Goal: Navigation & Orientation: Find specific page/section

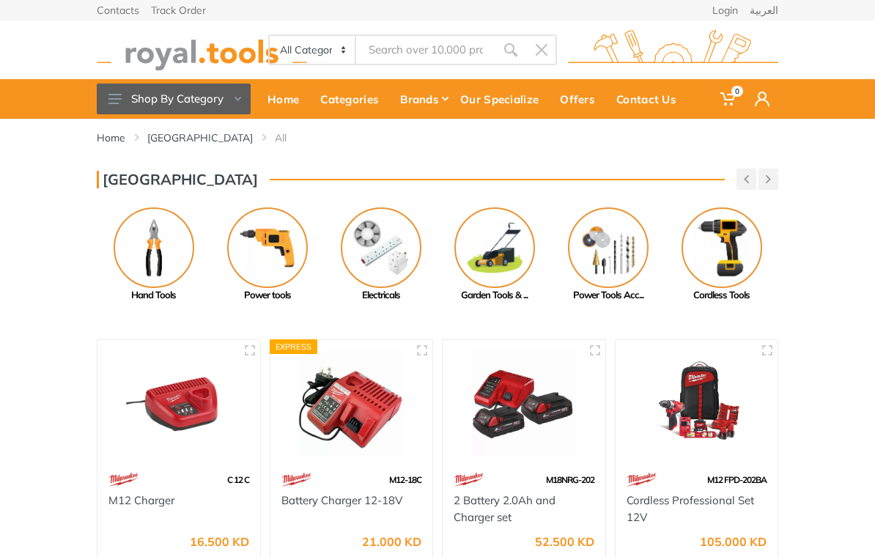
click at [139, 255] on img at bounding box center [154, 247] width 81 height 81
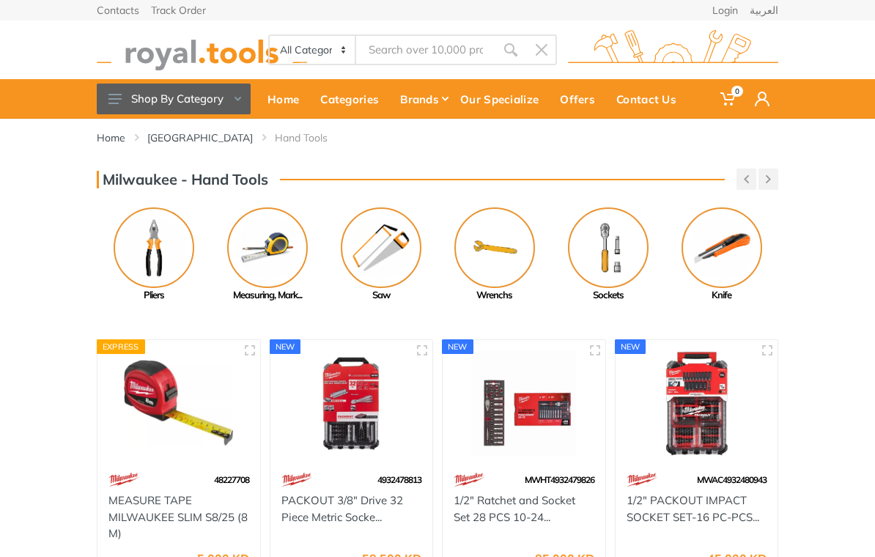
scroll to position [2, 0]
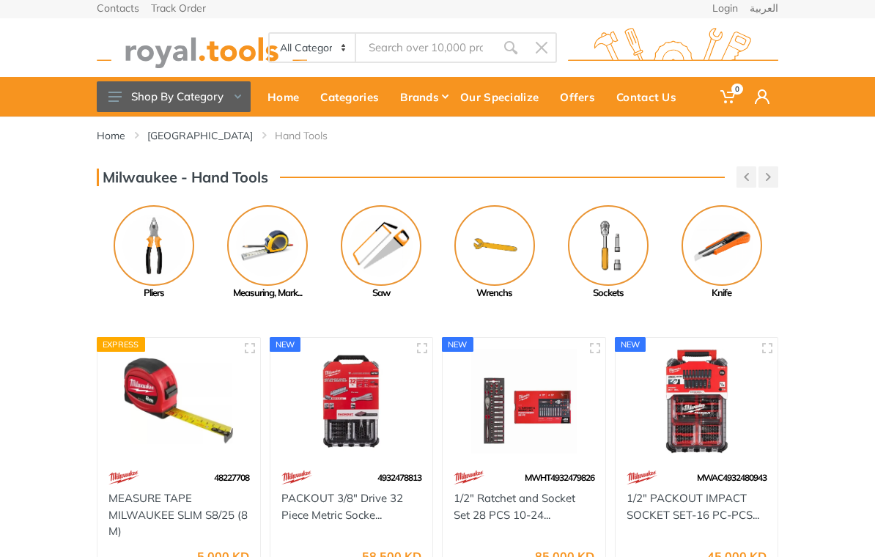
click at [254, 253] on img at bounding box center [267, 245] width 81 height 81
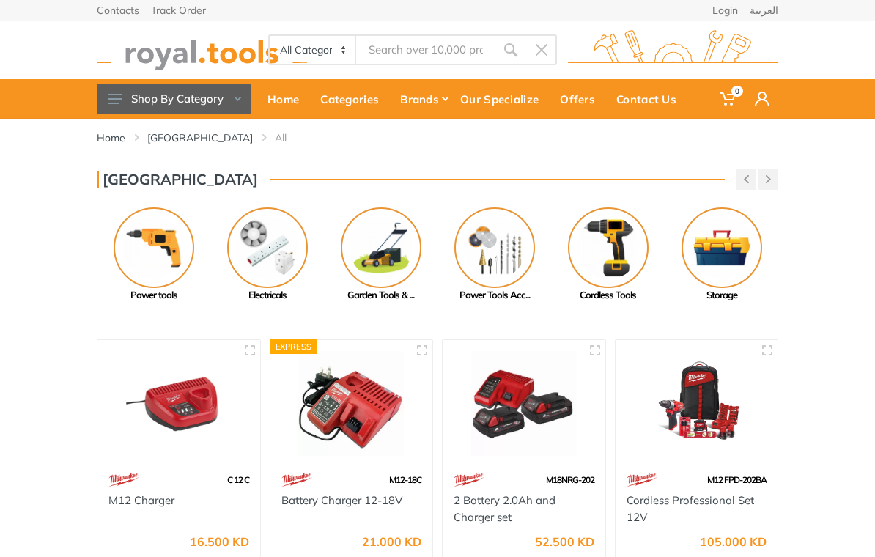
click at [752, 262] on img at bounding box center [721, 247] width 81 height 81
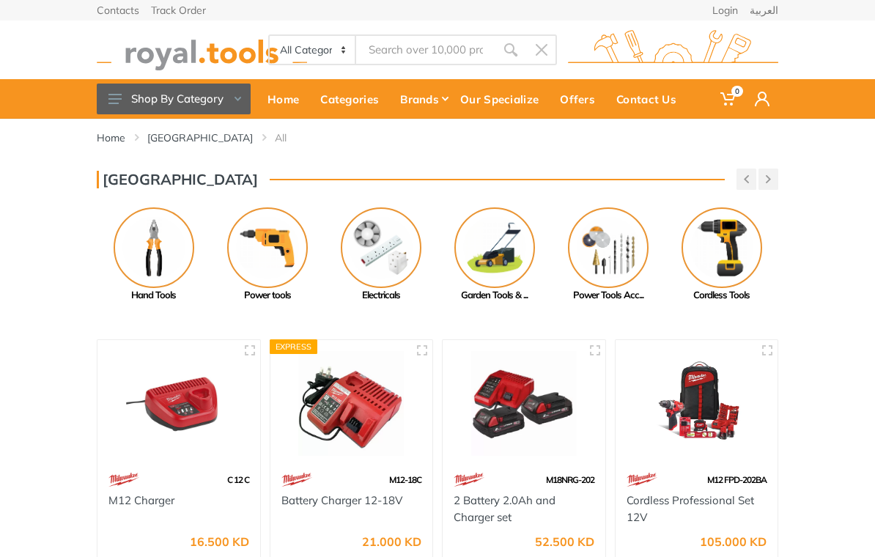
click at [613, 264] on img at bounding box center [608, 247] width 81 height 81
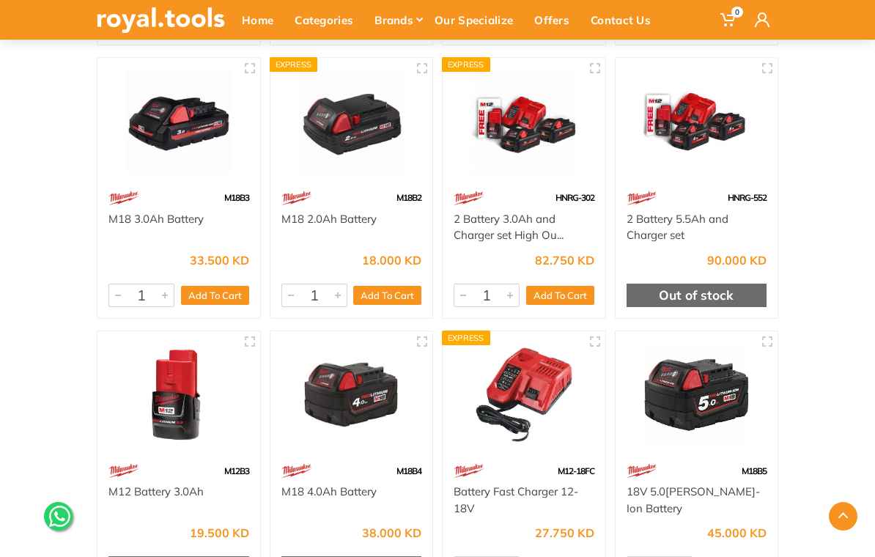
scroll to position [527, 0]
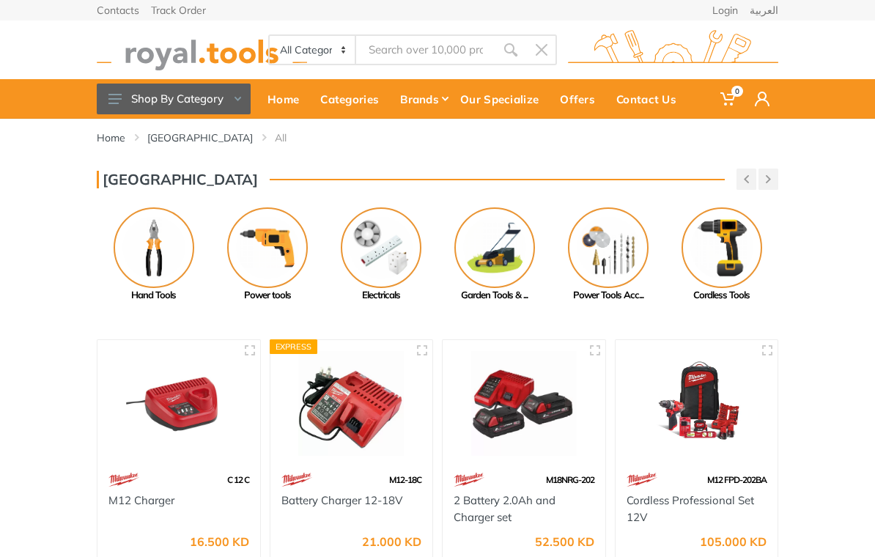
click at [734, 253] on img at bounding box center [721, 247] width 81 height 81
